Goal: Task Accomplishment & Management: Complete application form

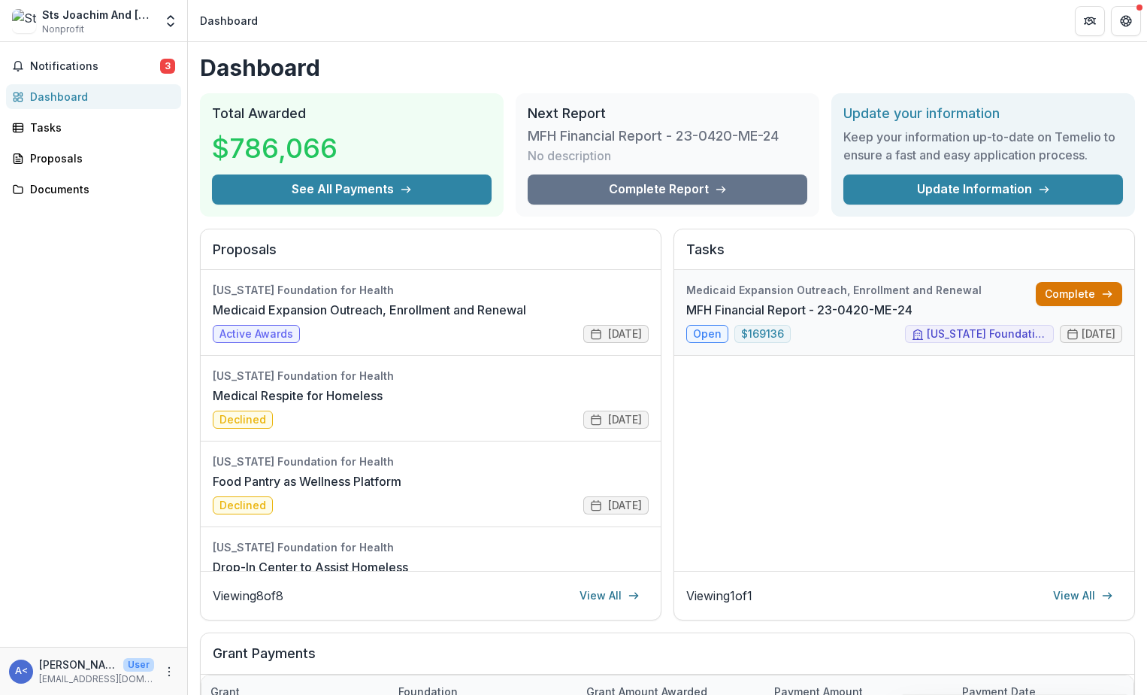
click at [1083, 290] on link "Complete" at bounding box center [1079, 294] width 86 height 24
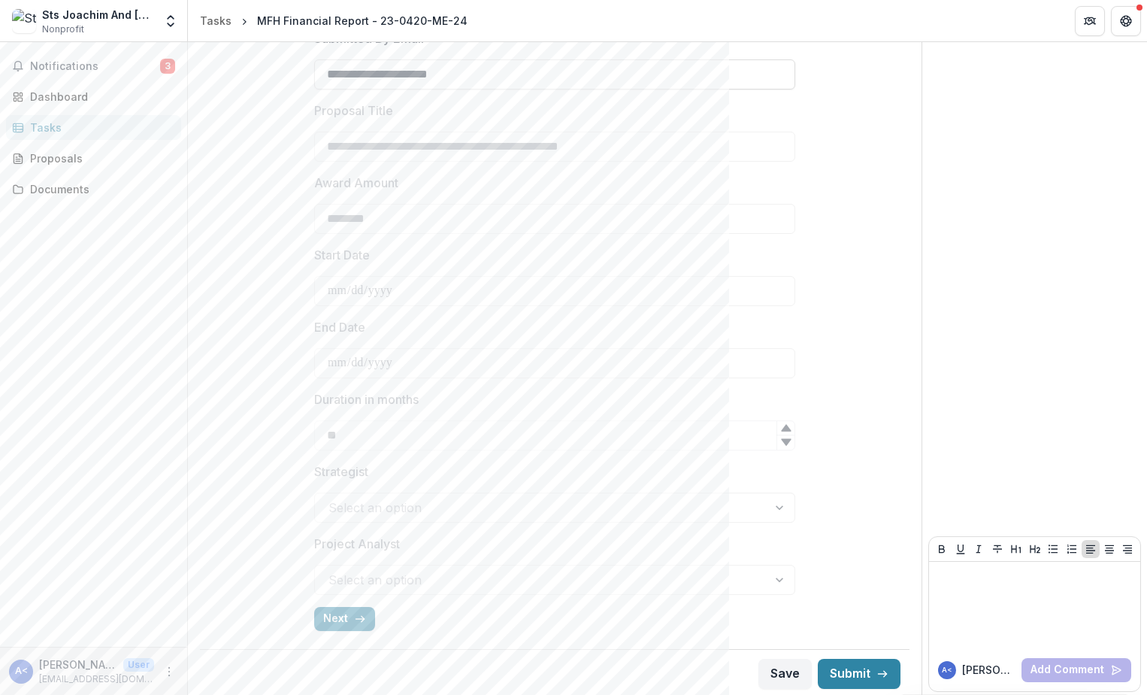
scroll to position [393, 0]
click at [332, 618] on button "Next" at bounding box center [344, 616] width 61 height 24
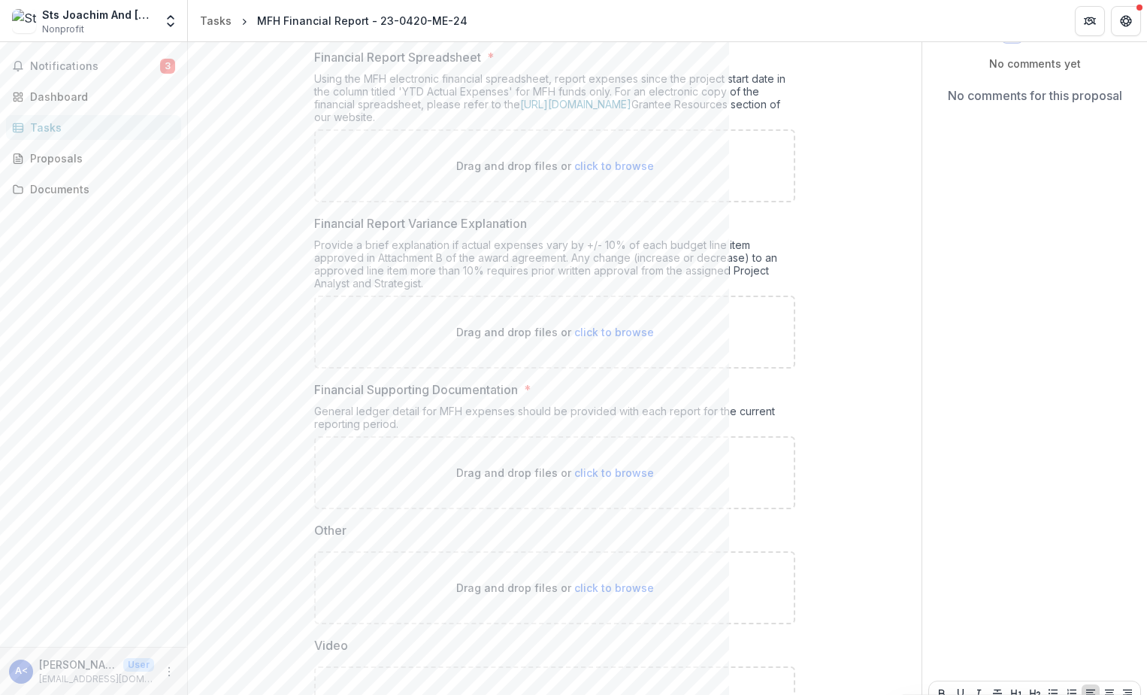
scroll to position [0, 0]
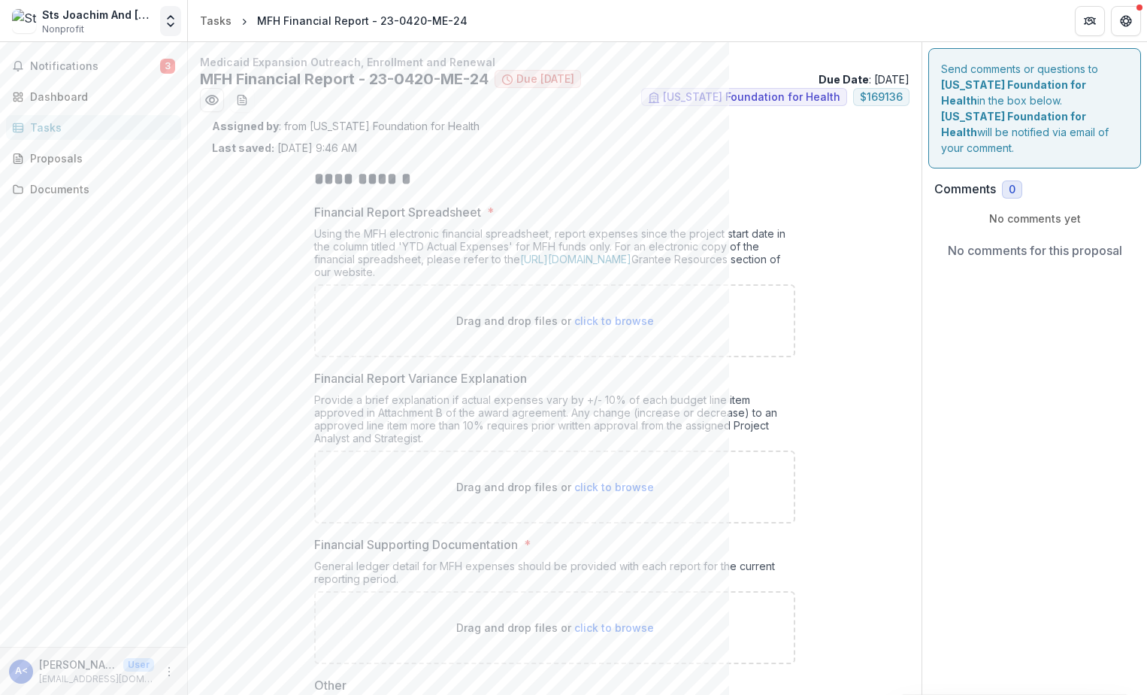
click at [168, 22] on icon "Open entity switcher" at bounding box center [170, 21] width 15 height 15
click at [218, 319] on div "**********" at bounding box center [555, 549] width 686 height 786
click at [57, 59] on button "Notifications 3" at bounding box center [93, 66] width 175 height 24
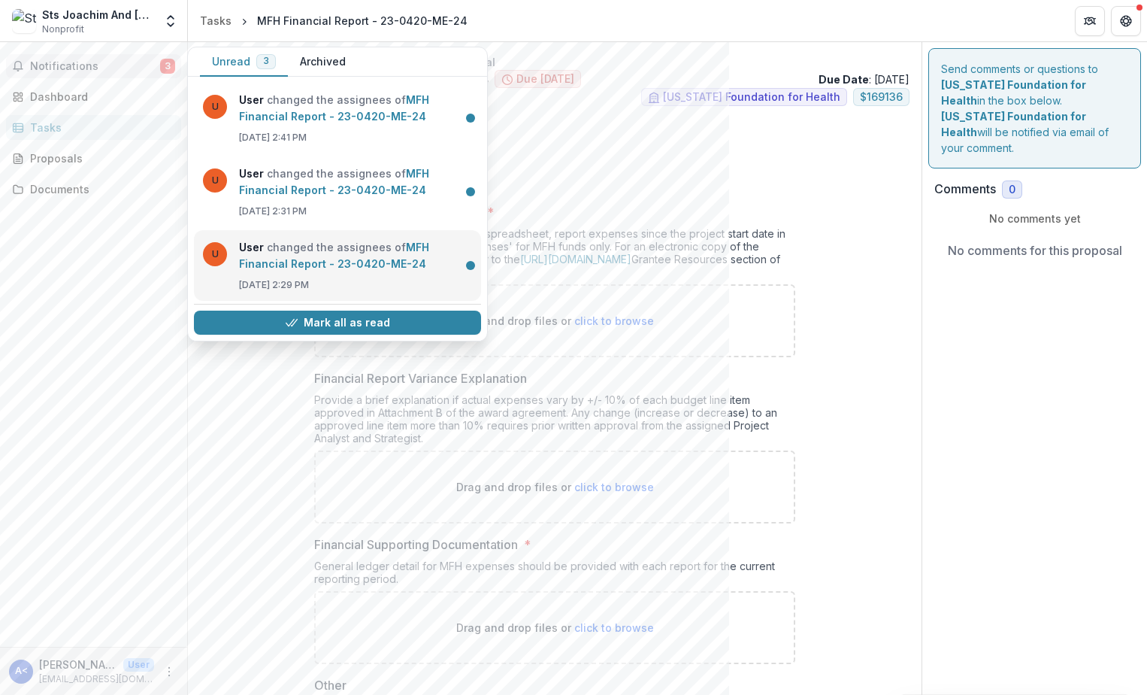
click at [284, 250] on link "MFH Financial Report - 23-0420-ME-24" at bounding box center [334, 255] width 190 height 29
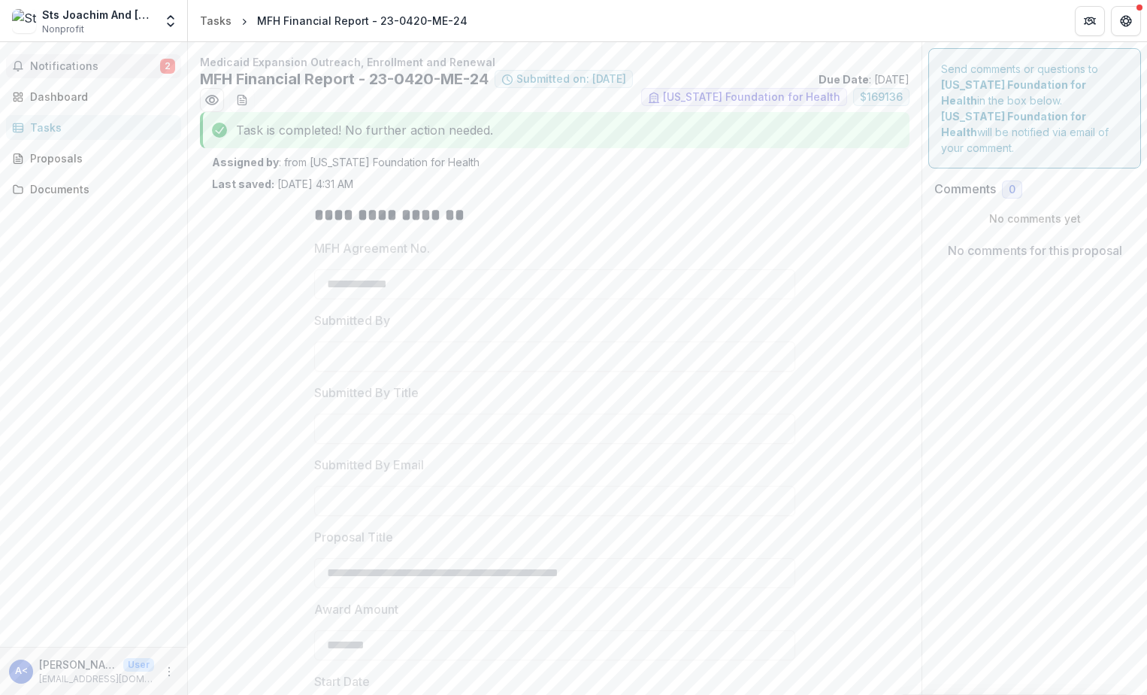
click at [37, 66] on span "Notifications" at bounding box center [95, 66] width 130 height 13
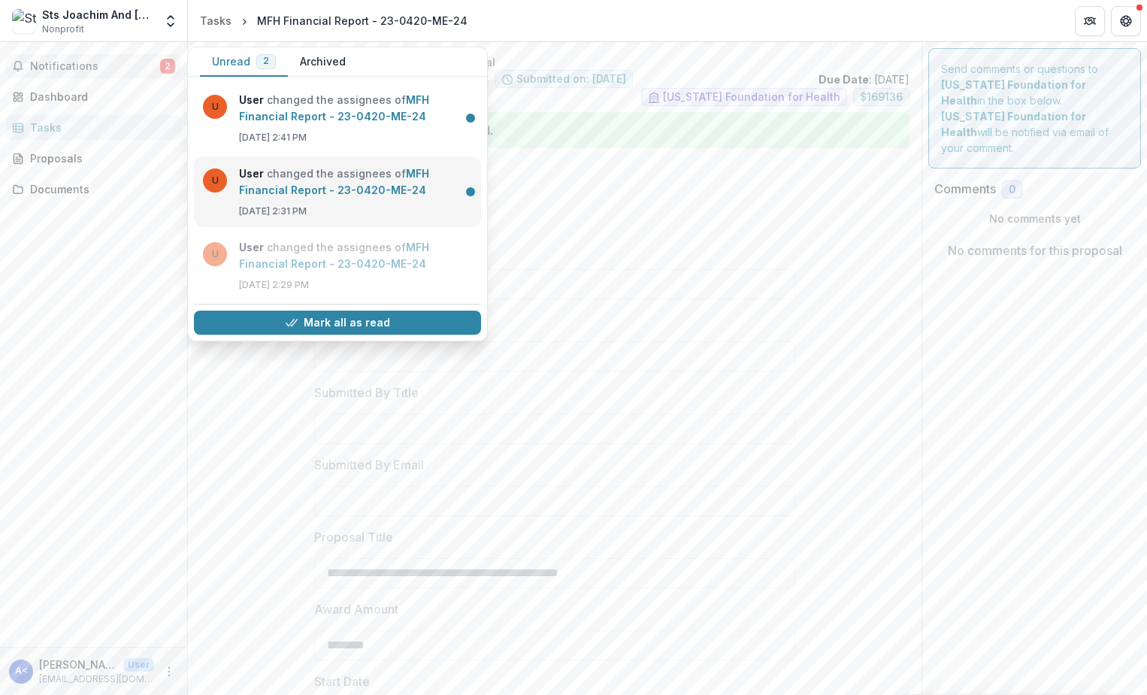
click at [285, 177] on link "MFH Financial Report - 23-0420-ME-24" at bounding box center [334, 181] width 190 height 29
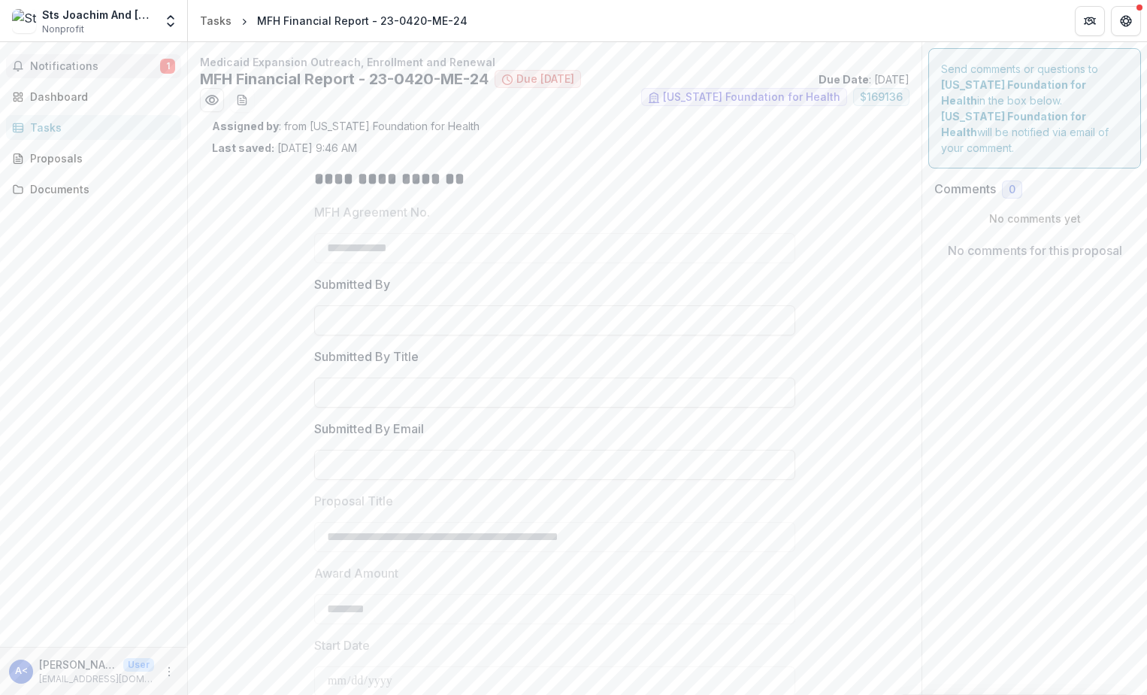
click at [62, 57] on button "Notifications 1" at bounding box center [93, 66] width 175 height 24
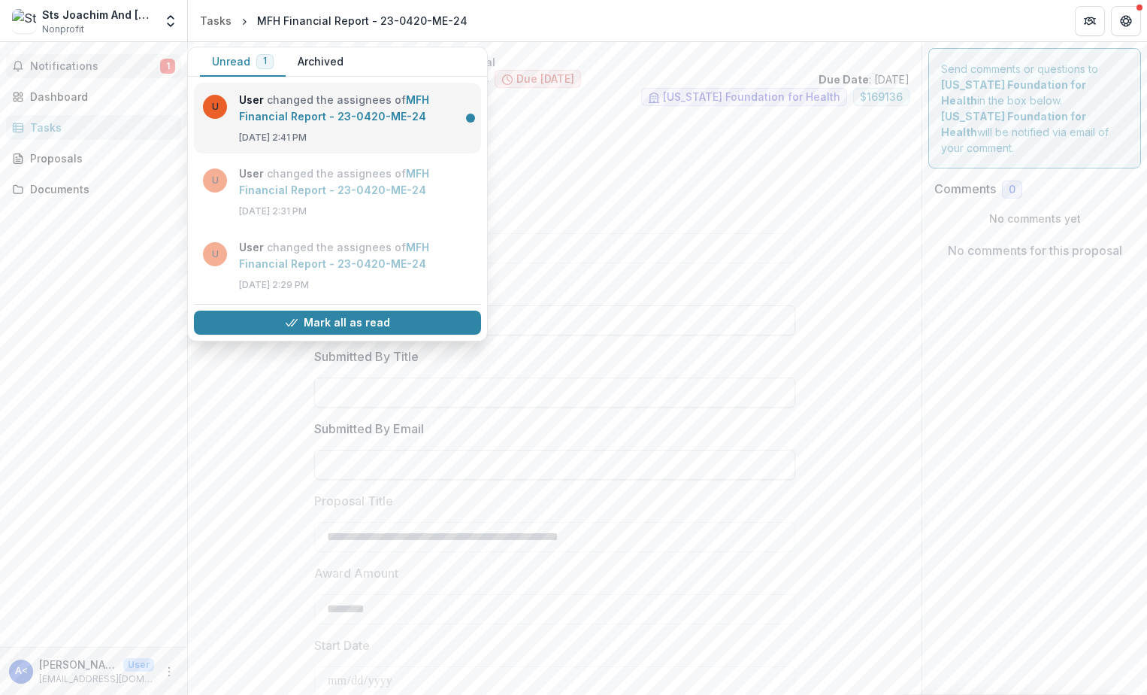
click at [292, 110] on link "MFH Financial Report - 23-0420-ME-24" at bounding box center [334, 107] width 190 height 29
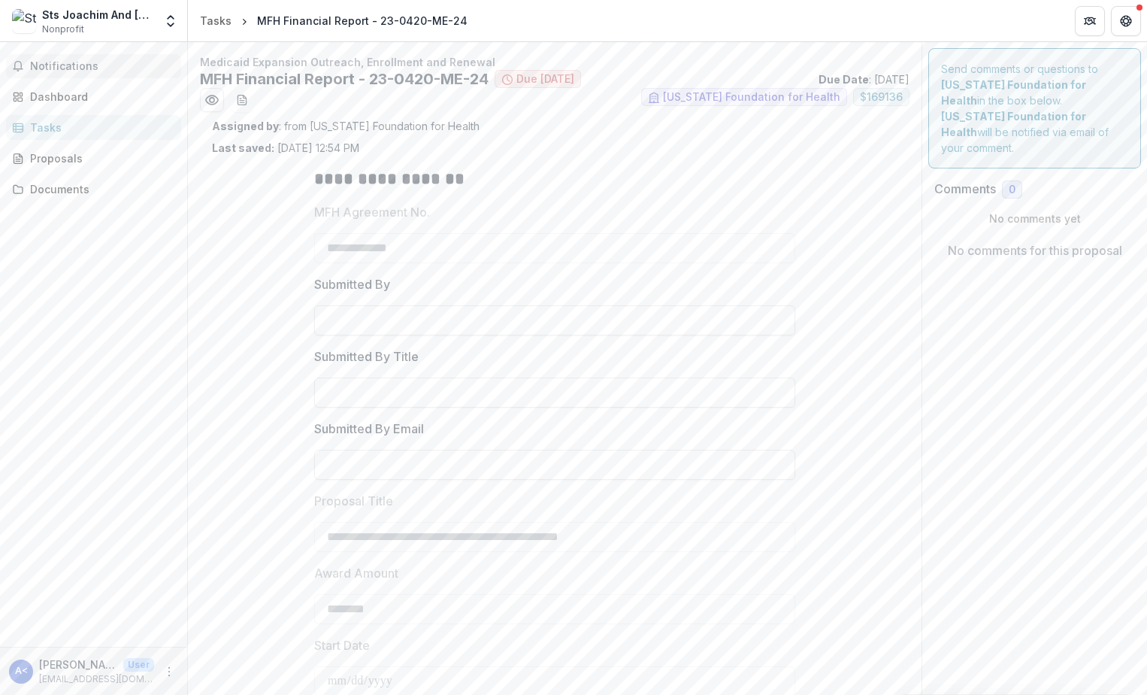
click at [44, 74] on button "Notifications" at bounding box center [93, 66] width 175 height 24
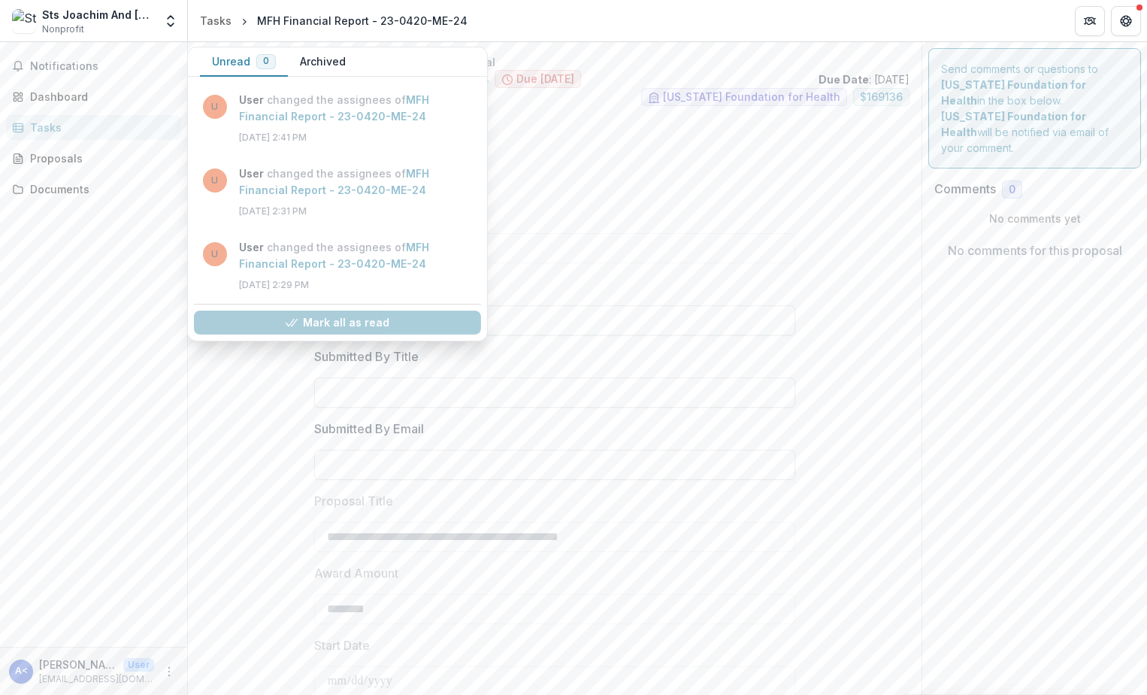
drag, startPoint x: 60, startPoint y: 335, endPoint x: 62, endPoint y: 286, distance: 48.9
click at [60, 333] on div "Notifications Unread 0 Archived U User changed the assignees of MFH Financial R…" at bounding box center [93, 344] width 187 height 604
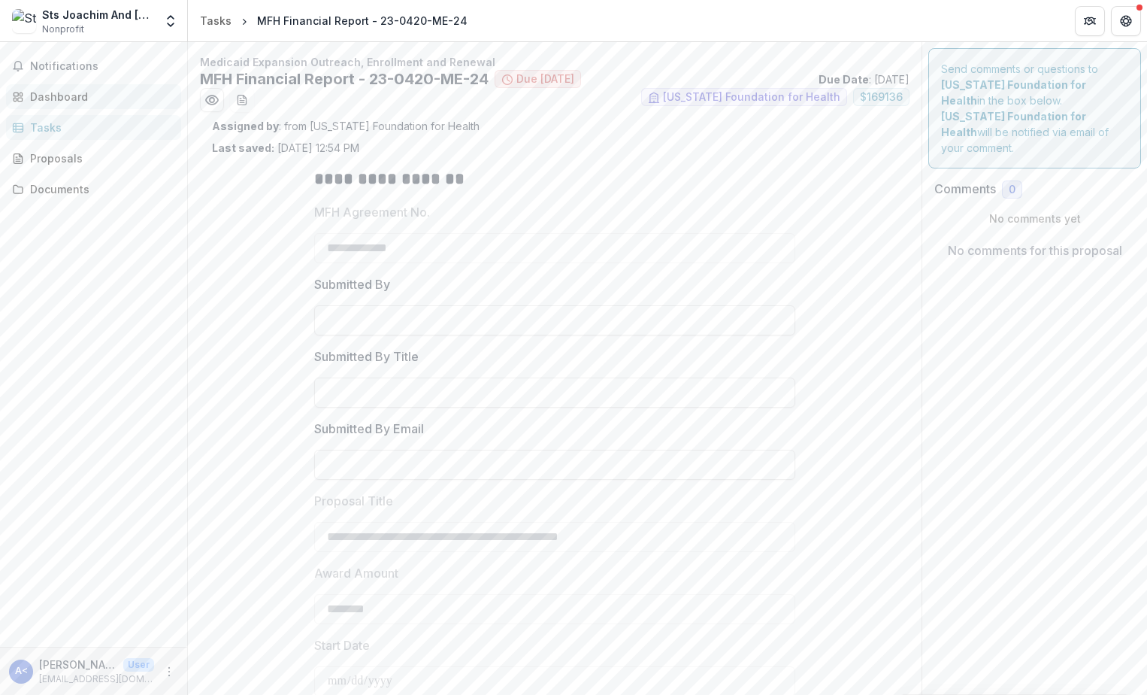
click at [38, 100] on div "Dashboard" at bounding box center [99, 97] width 139 height 16
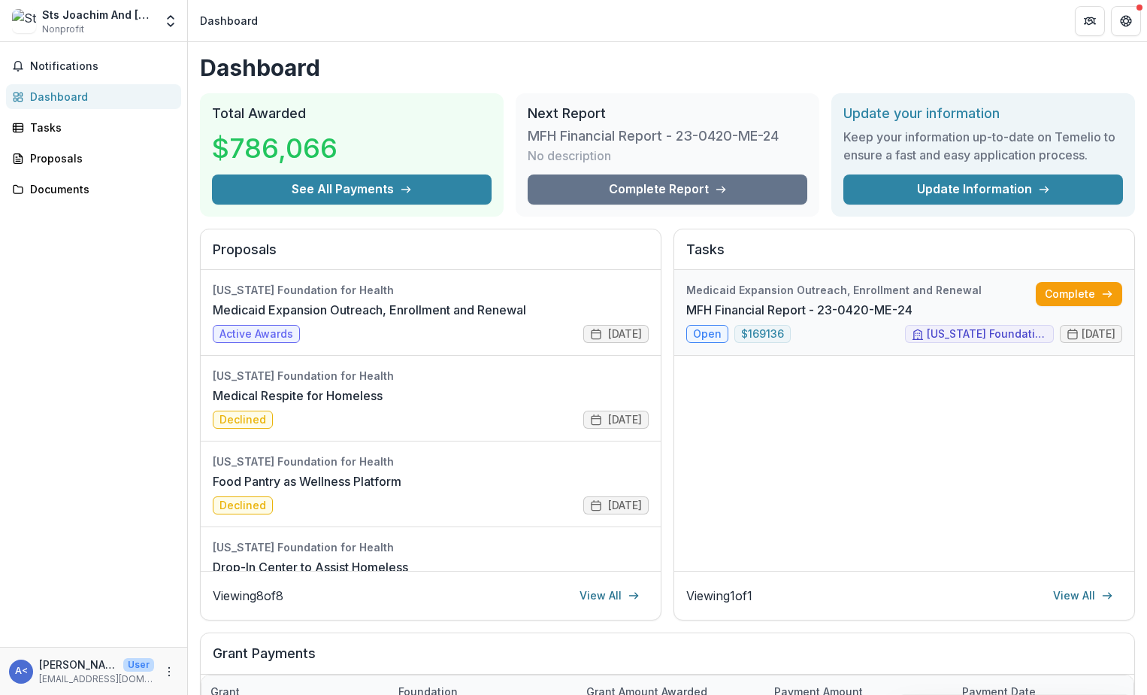
click at [702, 319] on link "MFH Financial Report - 23-0420-ME-24" at bounding box center [799, 310] width 226 height 18
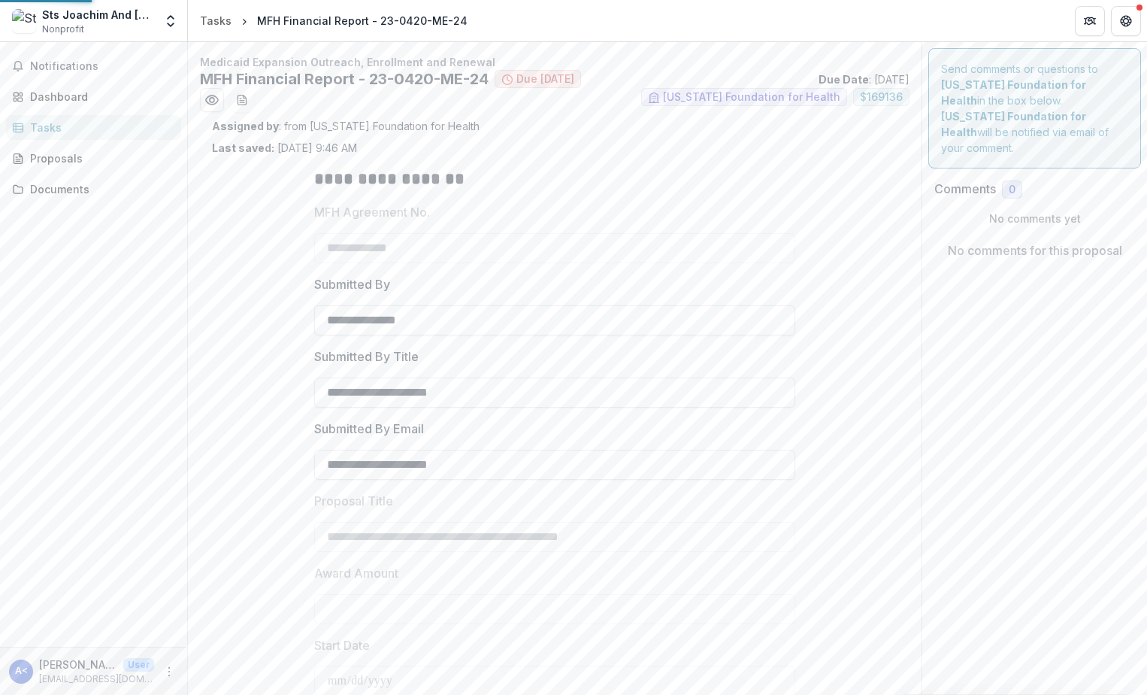
type input "********"
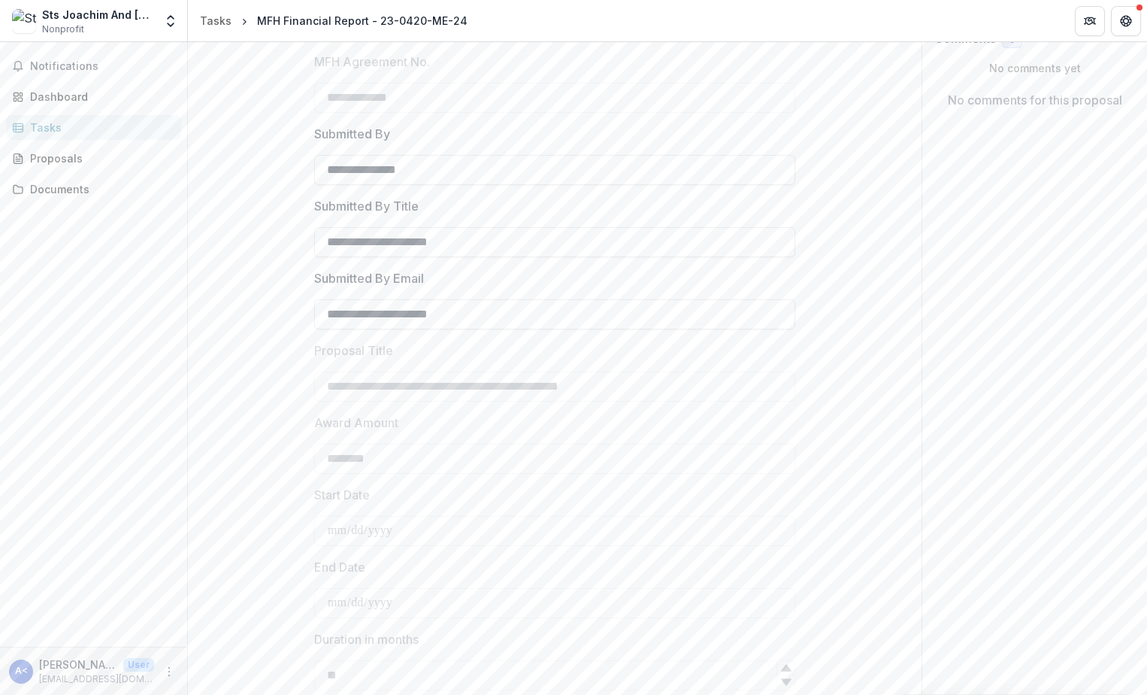
scroll to position [226, 0]
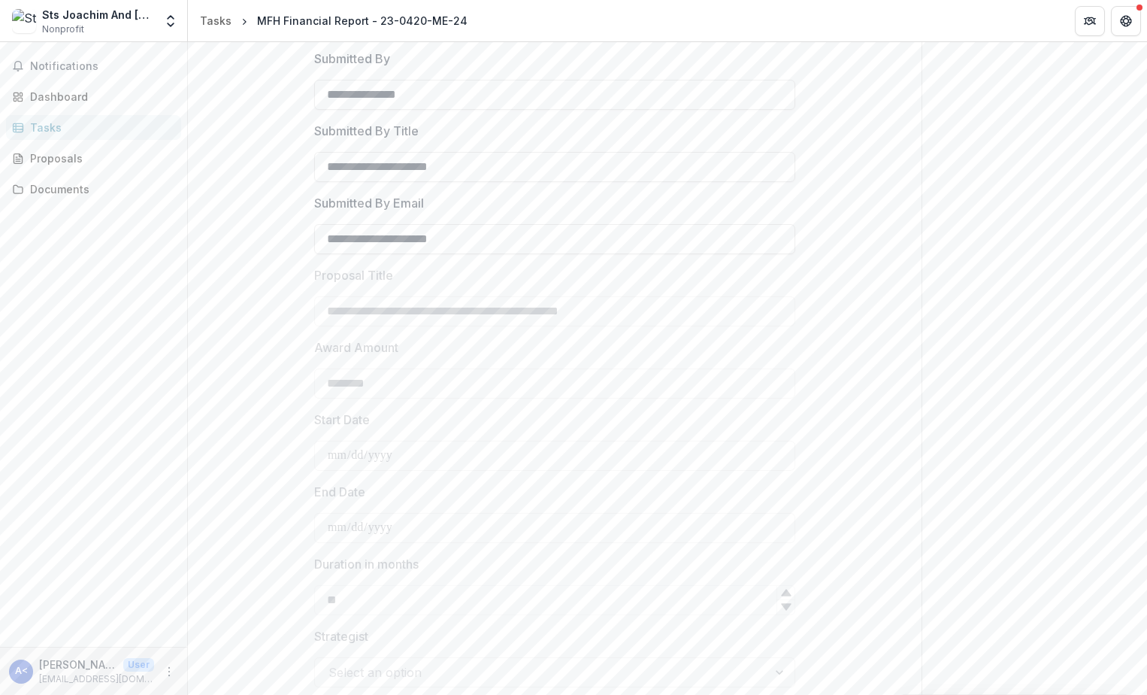
drag, startPoint x: 631, startPoint y: 326, endPoint x: 909, endPoint y: 319, distance: 278.3
click at [909, 319] on div "**********" at bounding box center [555, 346] width 734 height 1034
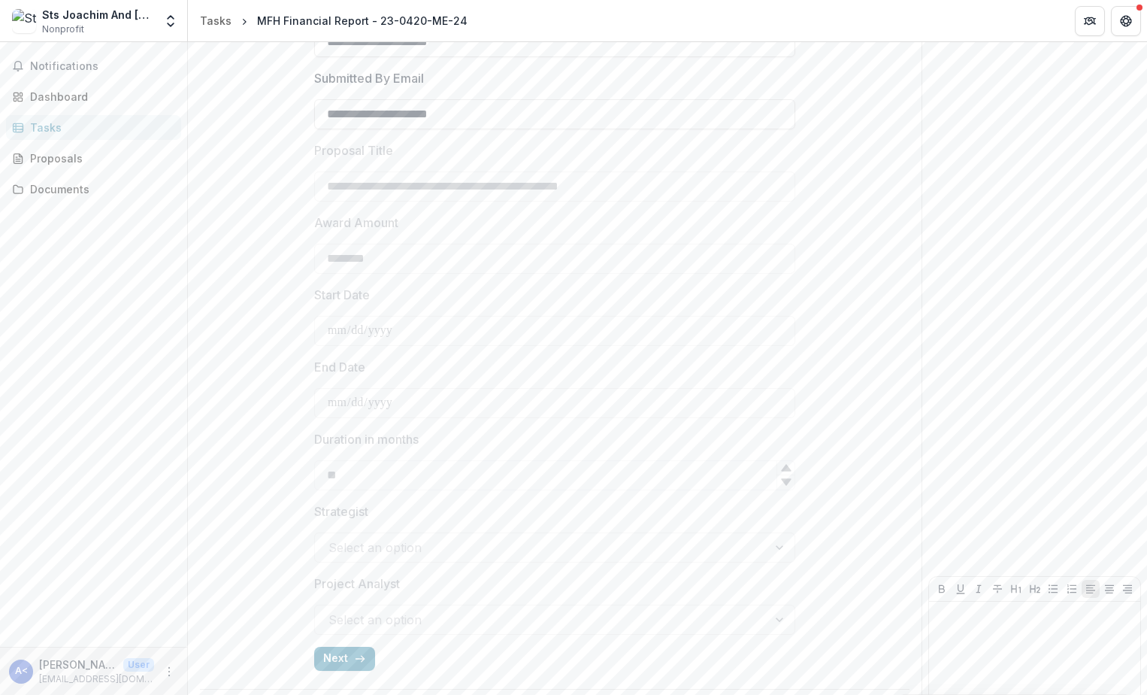
scroll to position [393, 0]
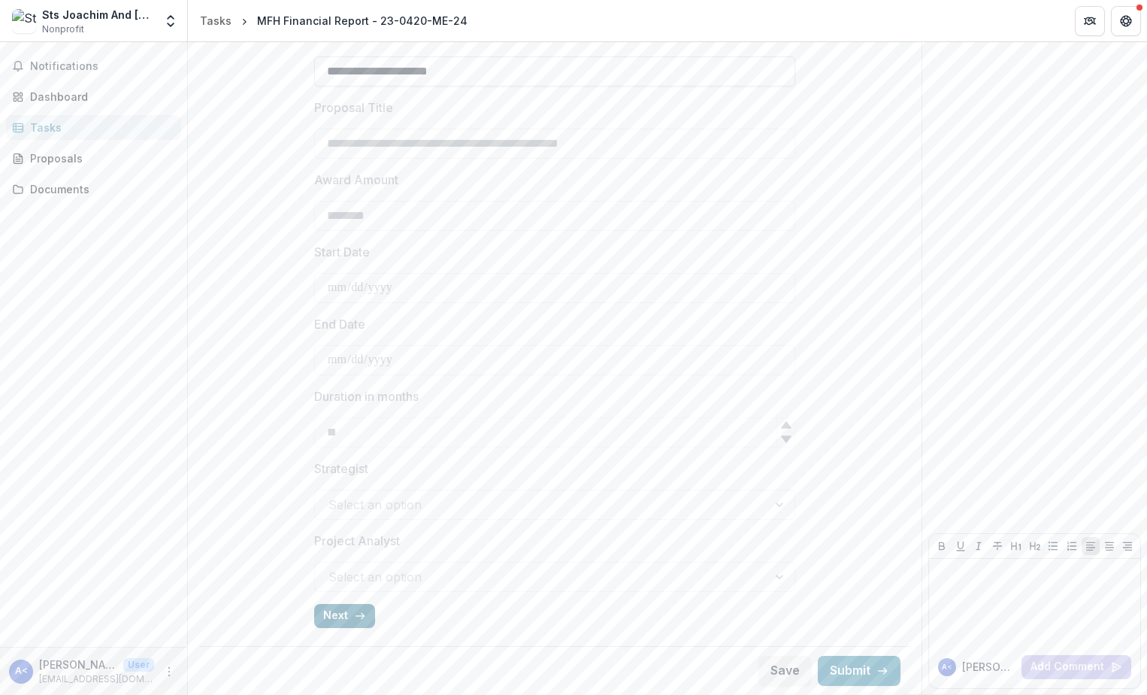
click at [324, 621] on button "Next" at bounding box center [344, 616] width 61 height 24
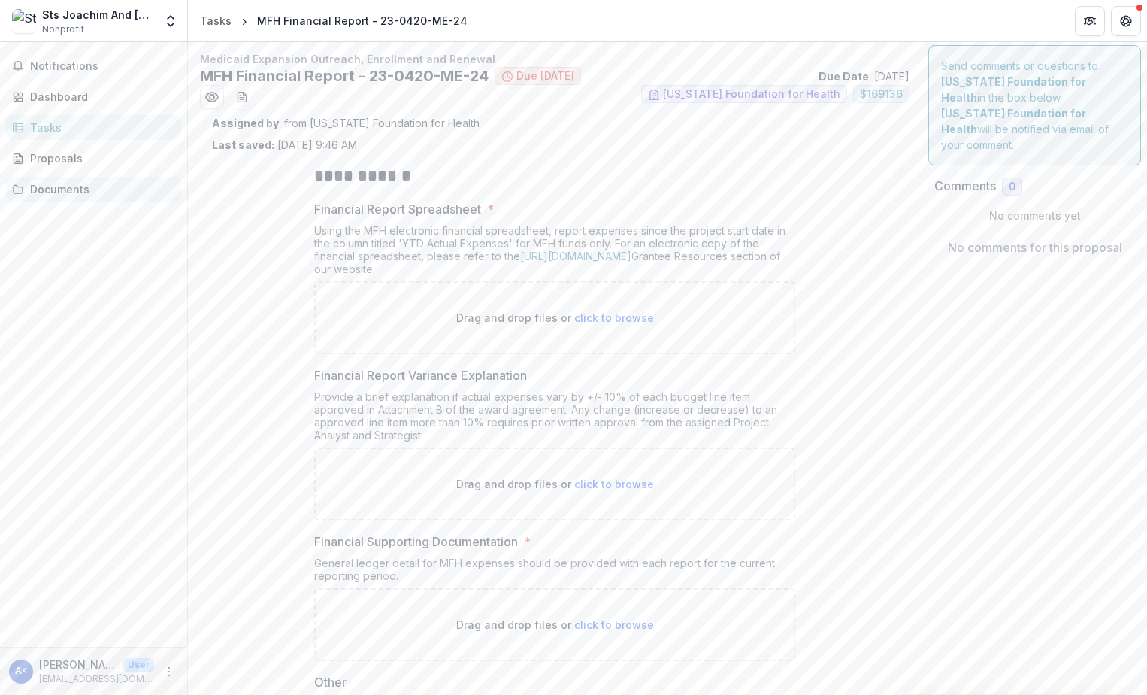
scroll to position [2, 0]
click at [62, 165] on div "Proposals" at bounding box center [99, 158] width 139 height 16
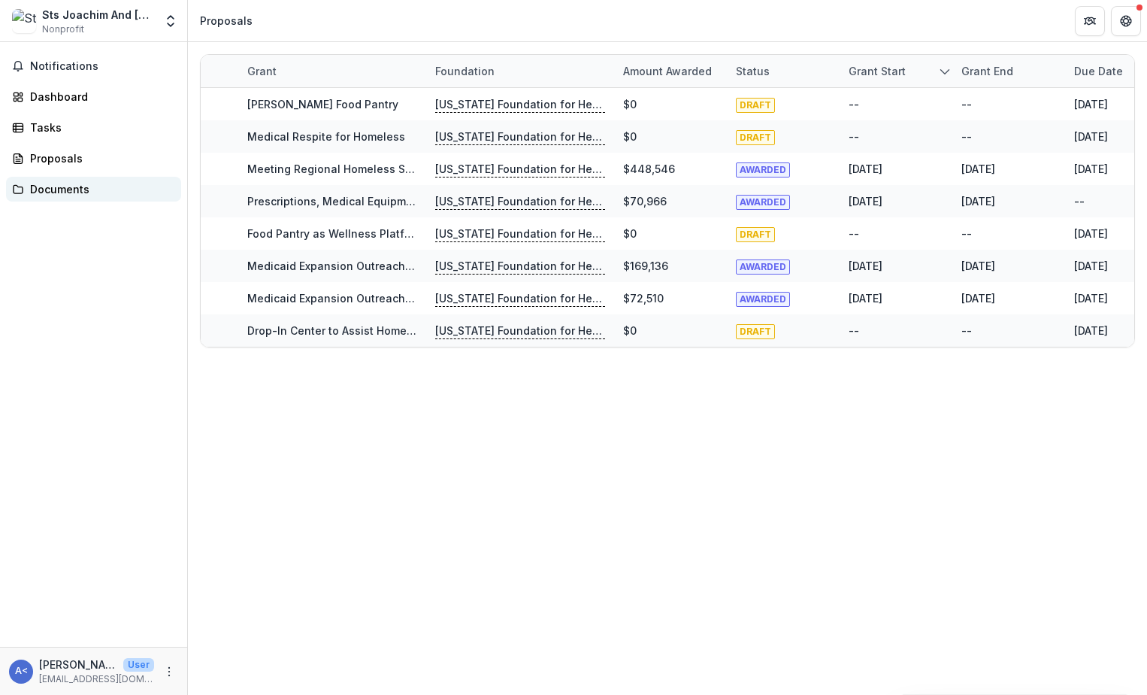
click at [65, 192] on div "Documents" at bounding box center [99, 189] width 139 height 16
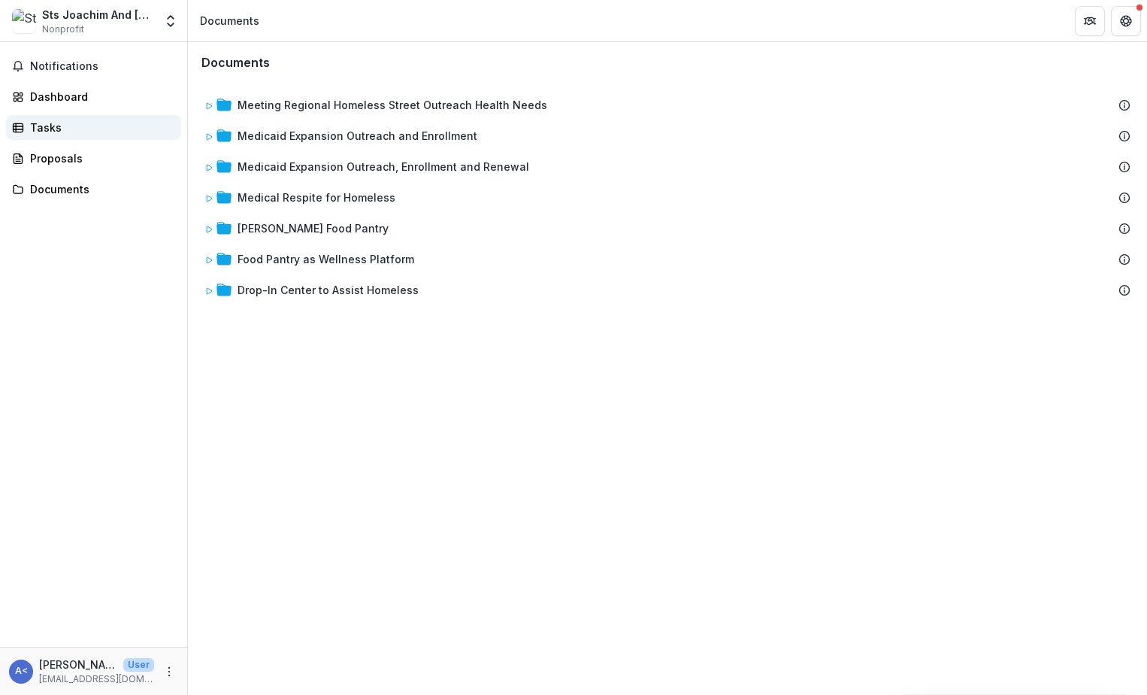
click at [30, 131] on div "Tasks" at bounding box center [99, 128] width 139 height 16
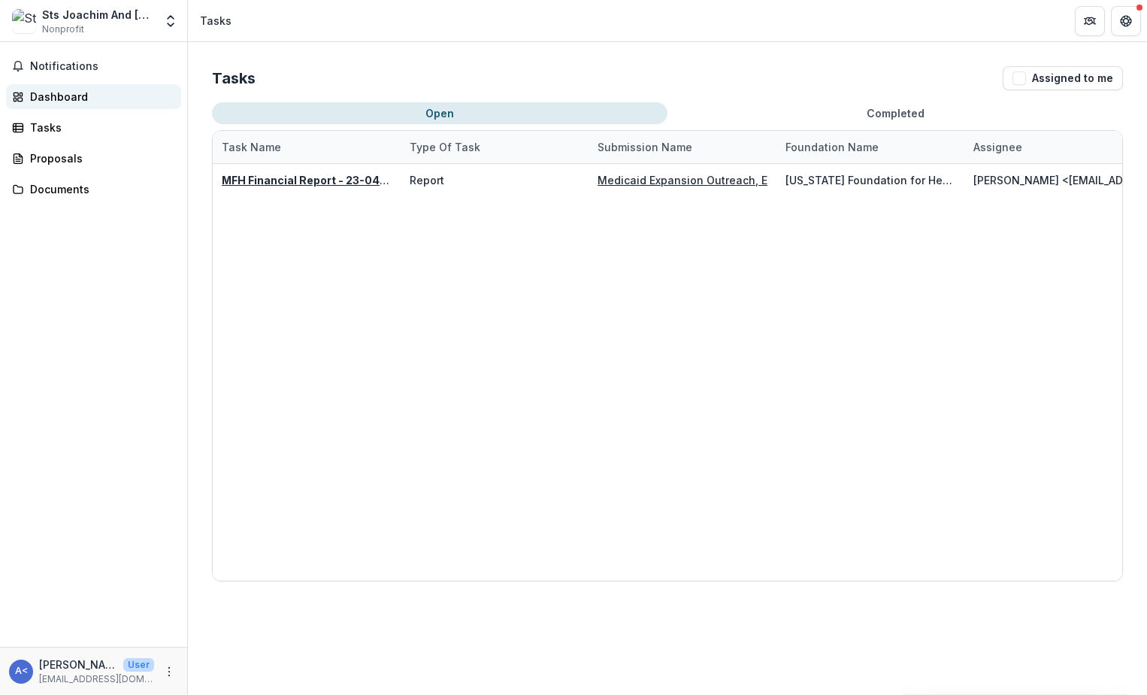
click at [41, 100] on div "Dashboard" at bounding box center [99, 97] width 139 height 16
